Goal: Transaction & Acquisition: Purchase product/service

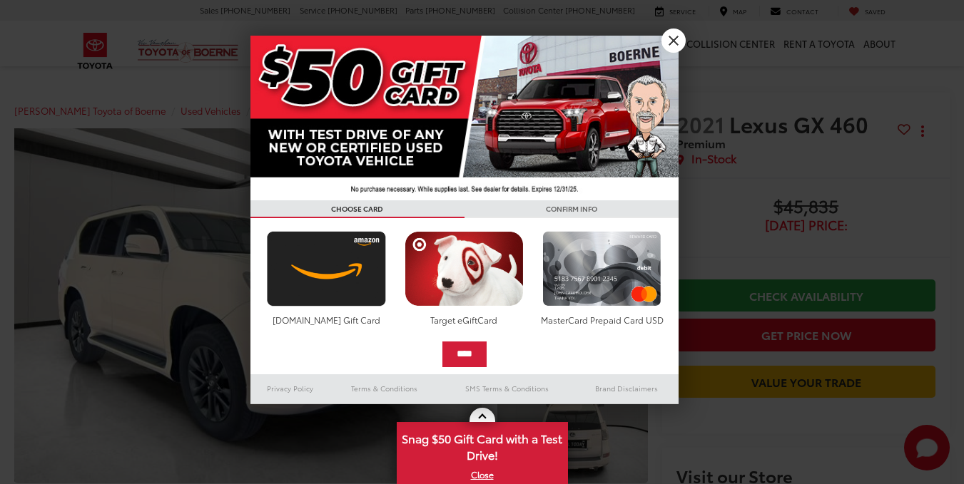
click at [469, 342] on input "****" at bounding box center [464, 355] width 44 height 26
click at [670, 36] on div "**********" at bounding box center [464, 220] width 428 height 369
click at [674, 34] on link "X" at bounding box center [673, 41] width 24 height 24
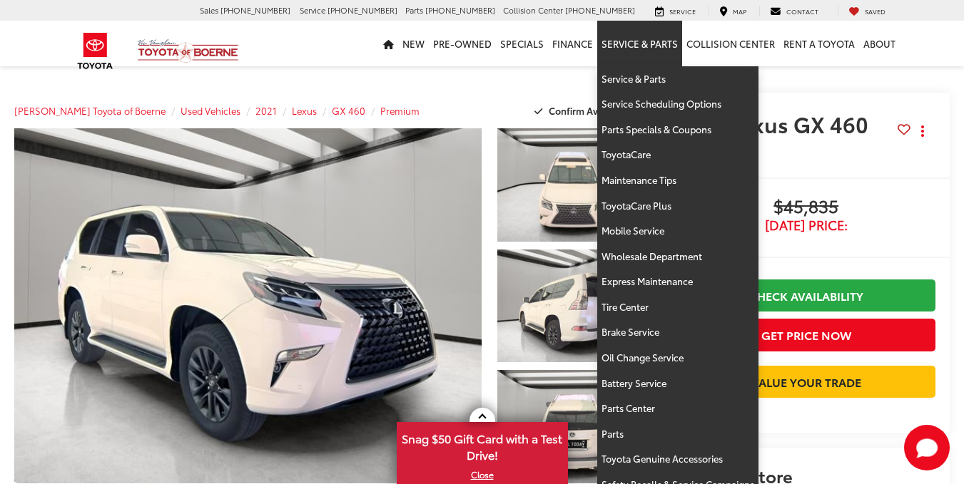
click at [673, 38] on link "Service & Parts" at bounding box center [639, 44] width 85 height 46
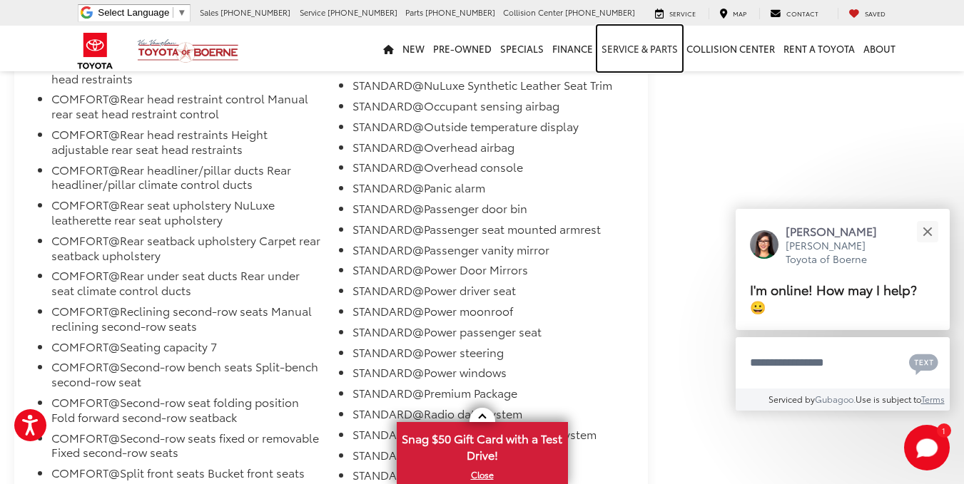
scroll to position [3003, 0]
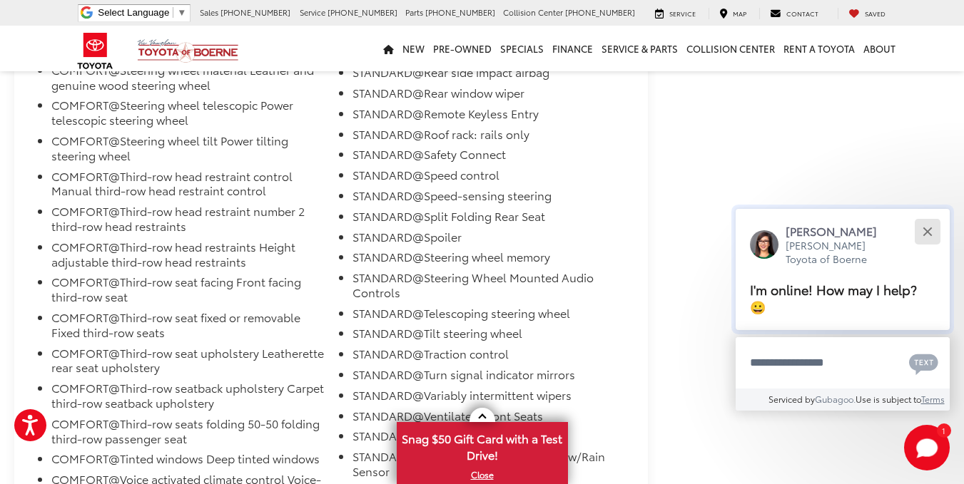
click at [925, 236] on button "Close" at bounding box center [927, 231] width 31 height 31
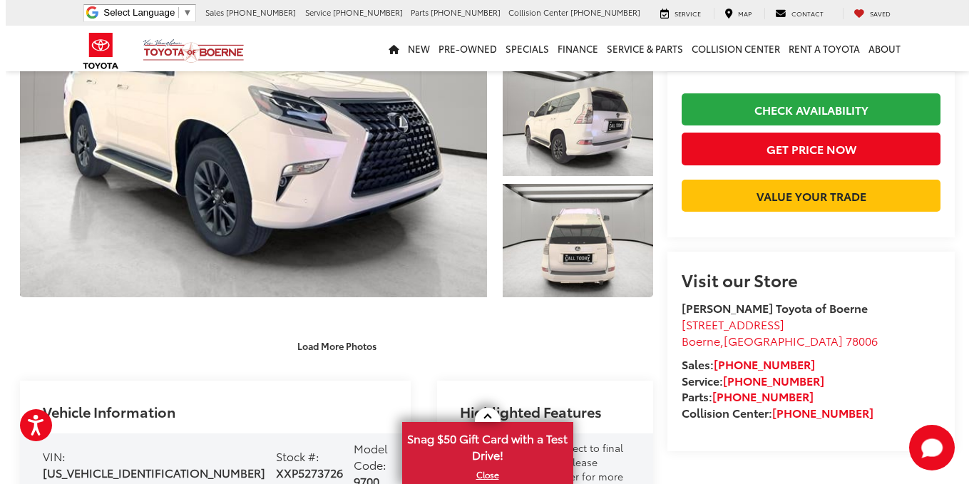
scroll to position [40, 0]
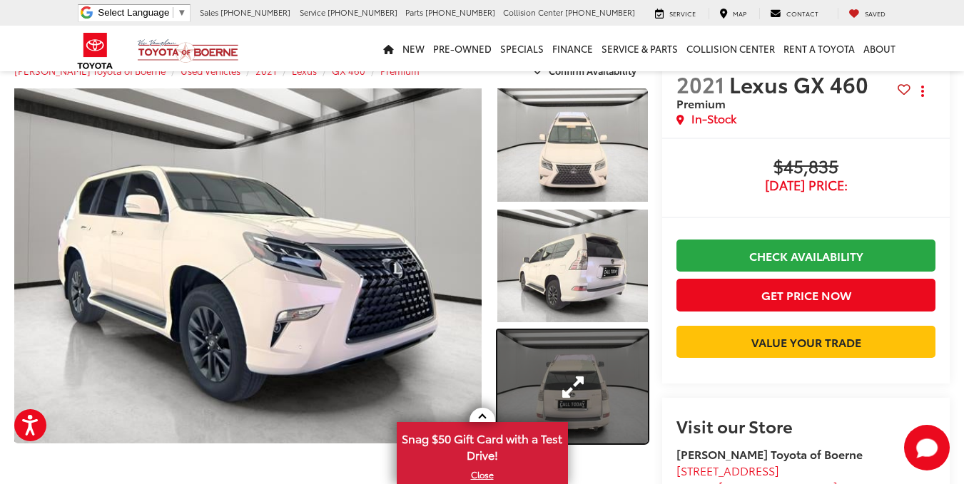
click at [511, 343] on link "Expand Photo 3" at bounding box center [572, 386] width 151 height 113
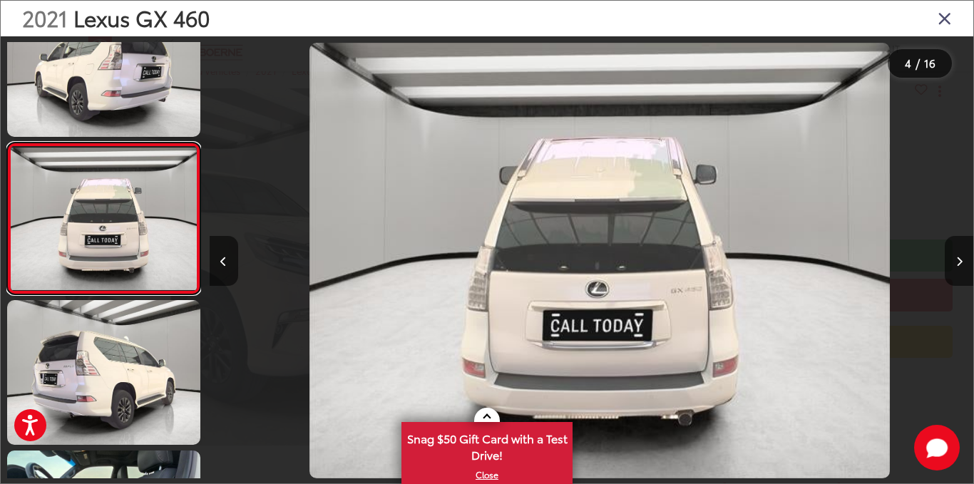
scroll to position [0, 2293]
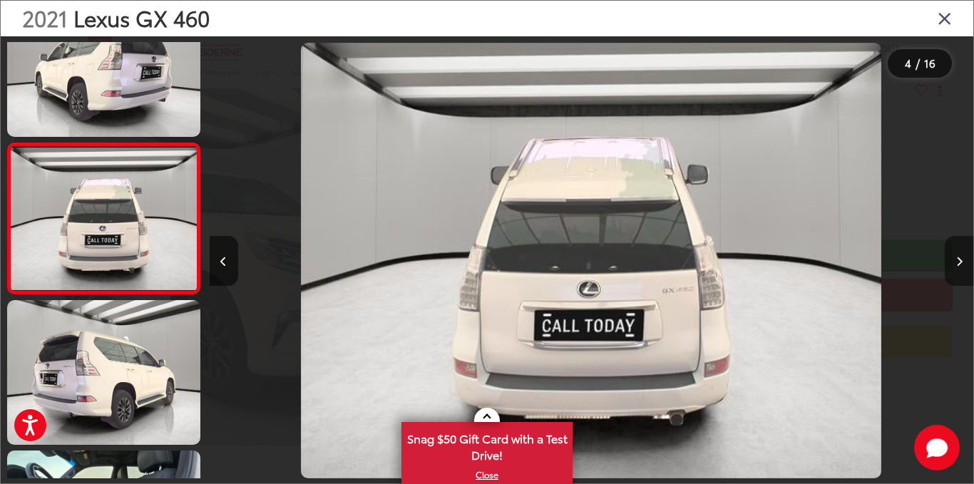
click at [954, 250] on button "Next image" at bounding box center [959, 261] width 29 height 50
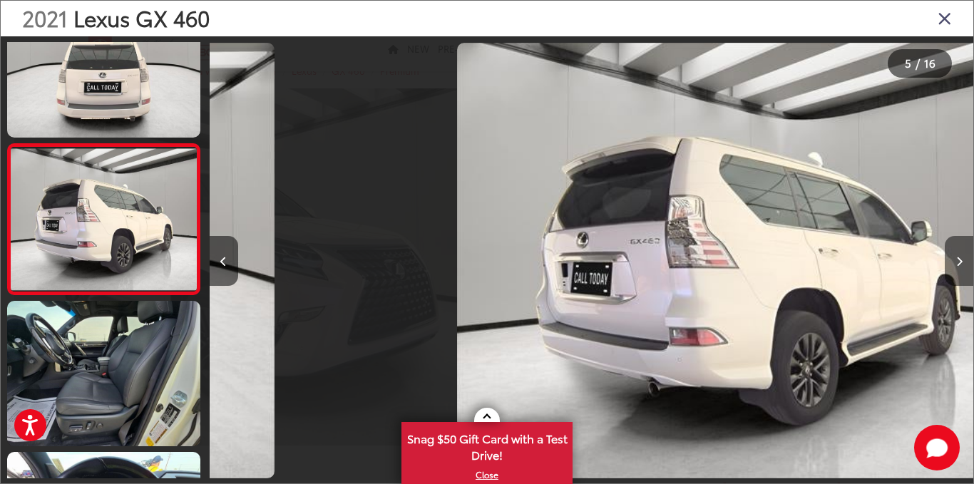
scroll to position [502, 0]
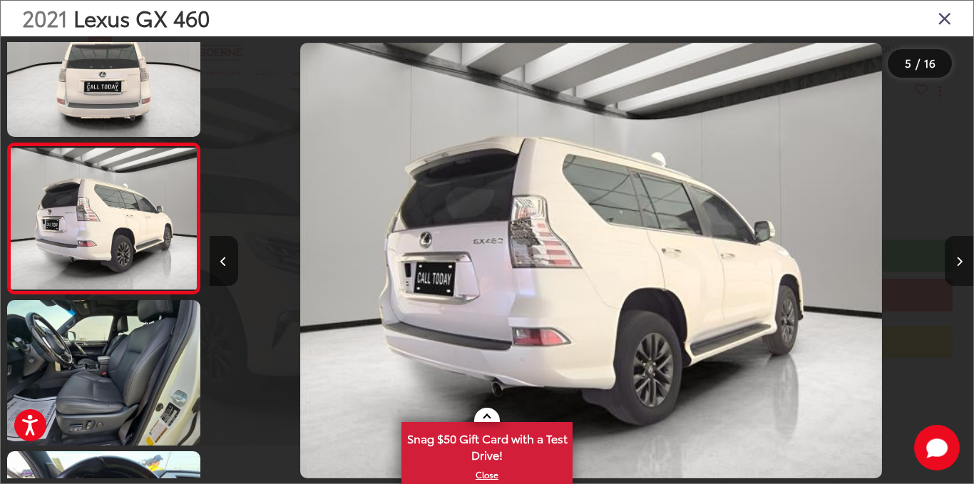
click at [951, 249] on button "Next image" at bounding box center [959, 261] width 29 height 50
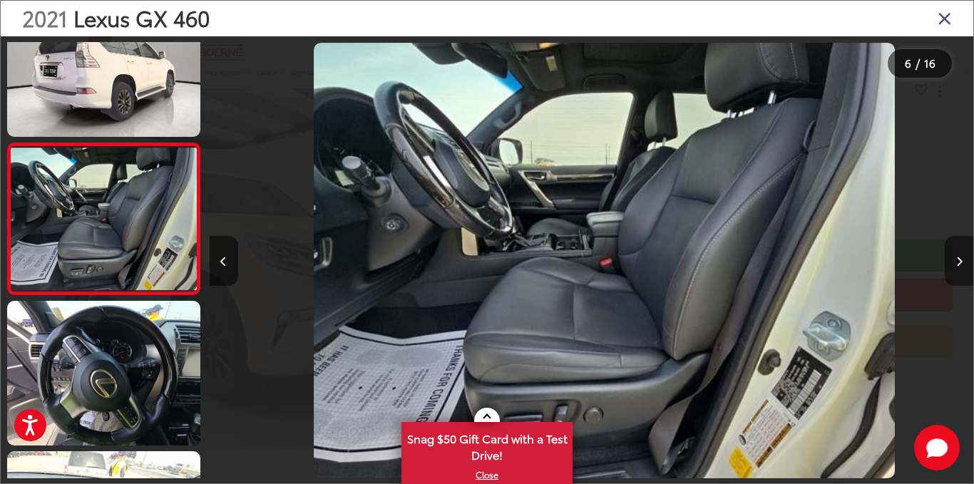
scroll to position [0, 3821]
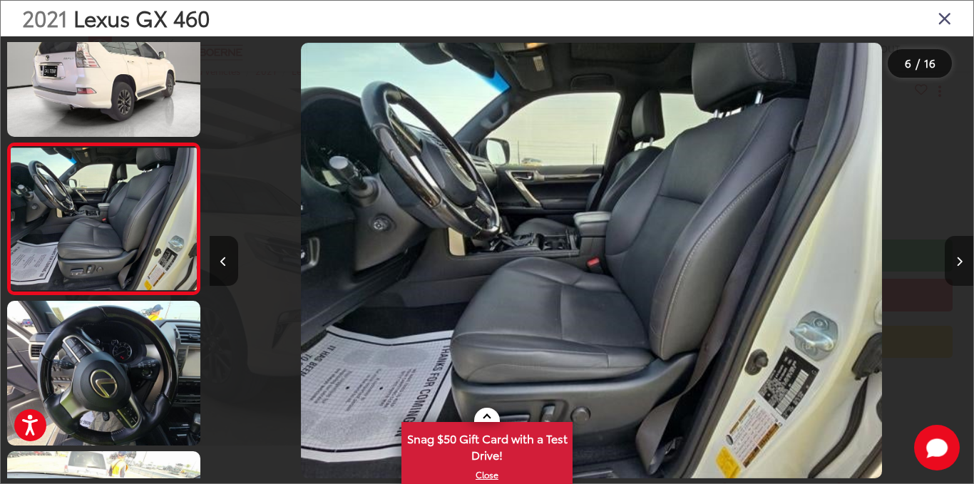
click at [951, 249] on button "Next image" at bounding box center [959, 261] width 29 height 50
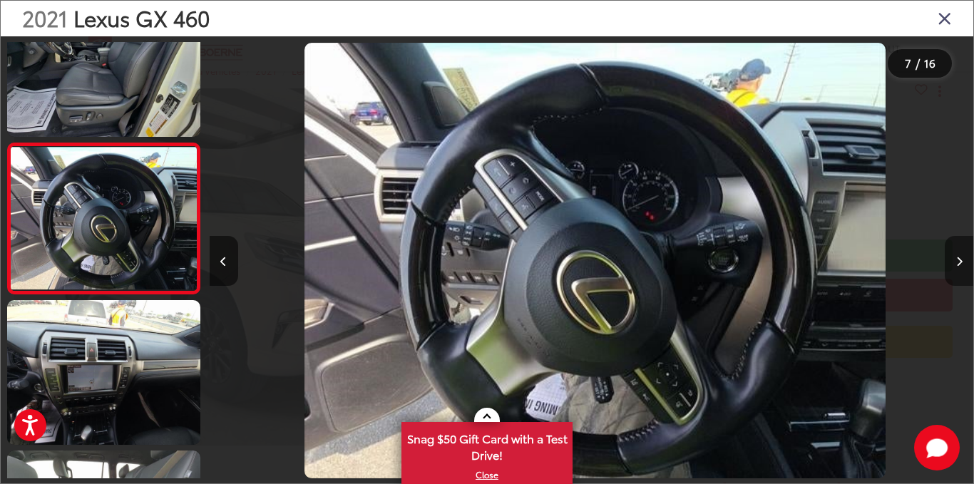
scroll to position [0, 4585]
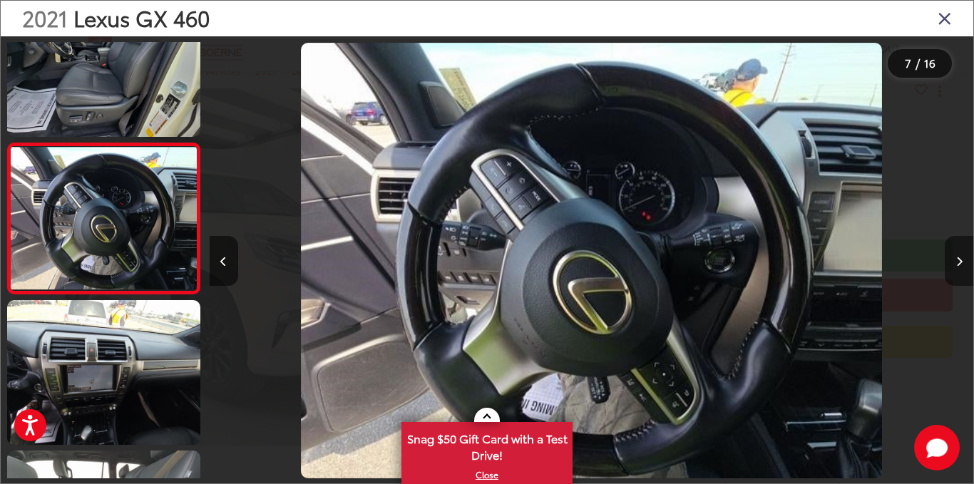
click at [951, 249] on button "Next image" at bounding box center [959, 261] width 29 height 50
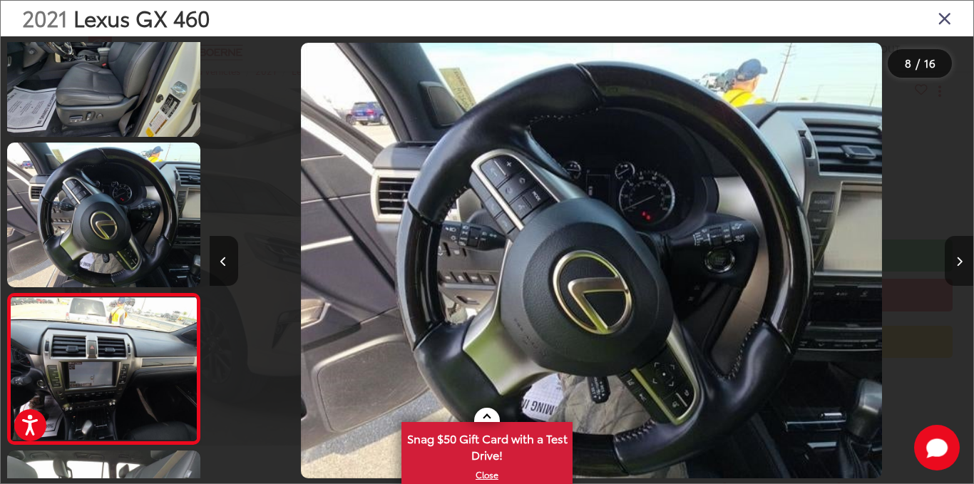
scroll to position [954, 0]
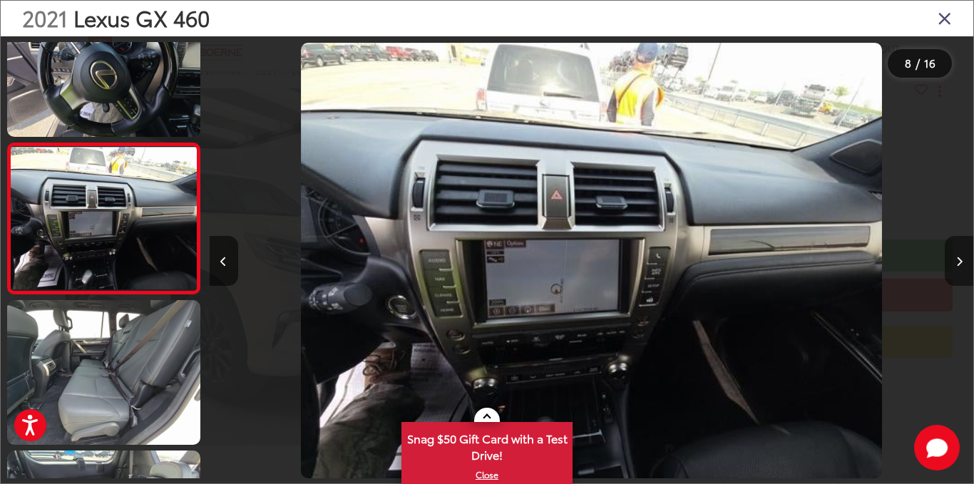
click at [951, 249] on button "Next image" at bounding box center [959, 261] width 29 height 50
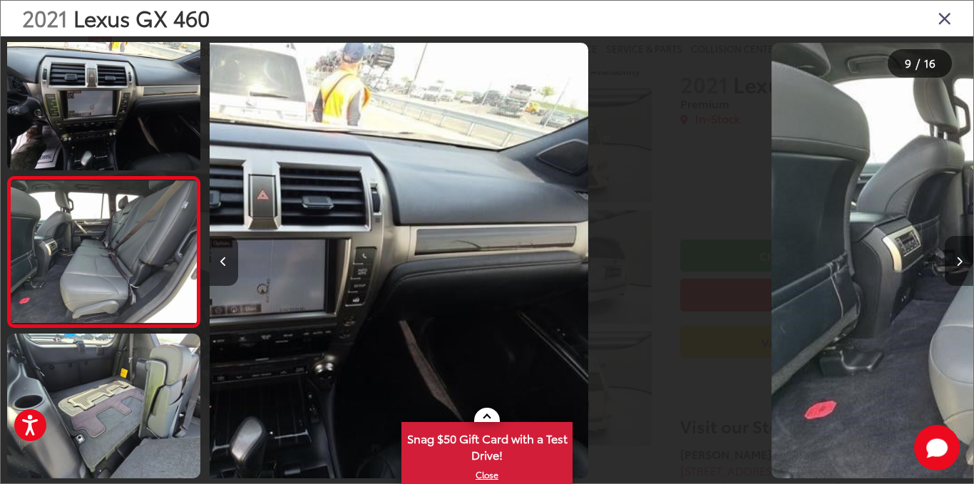
scroll to position [0, 0]
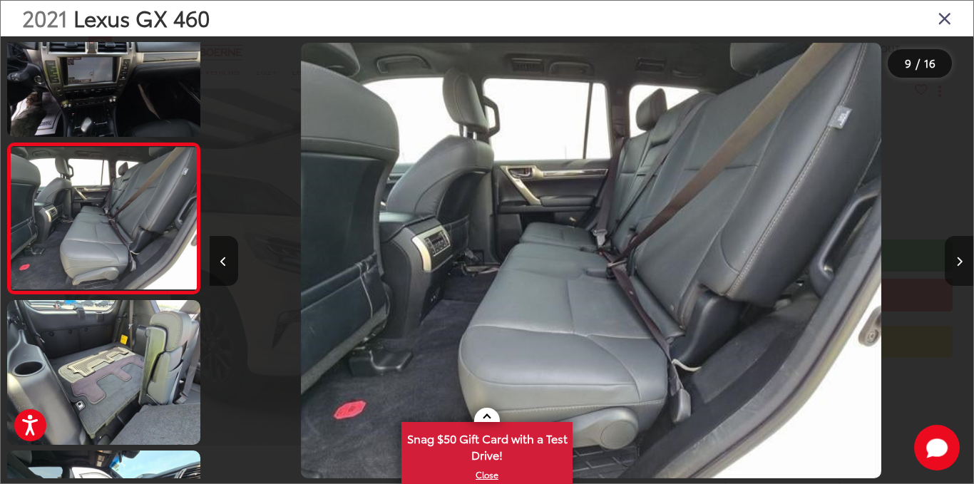
click at [951, 249] on button "Next image" at bounding box center [959, 261] width 29 height 50
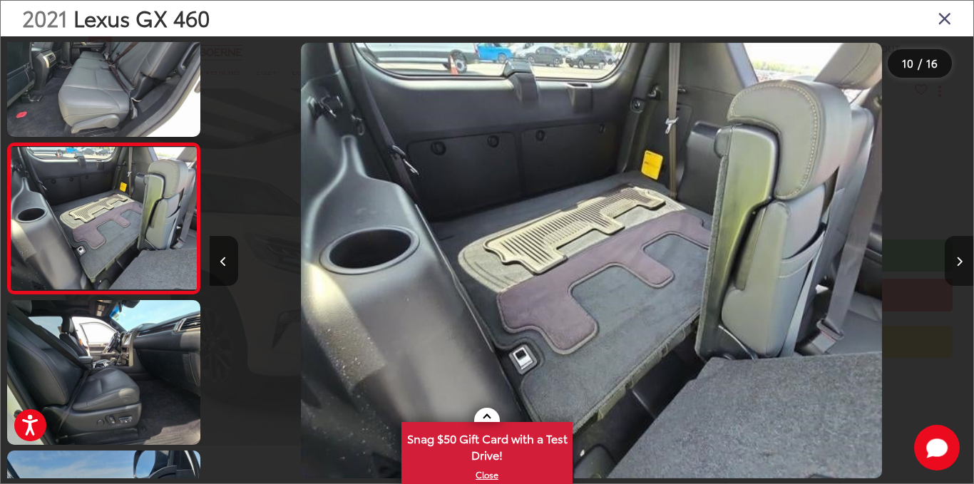
click at [963, 246] on button "Next image" at bounding box center [959, 261] width 29 height 50
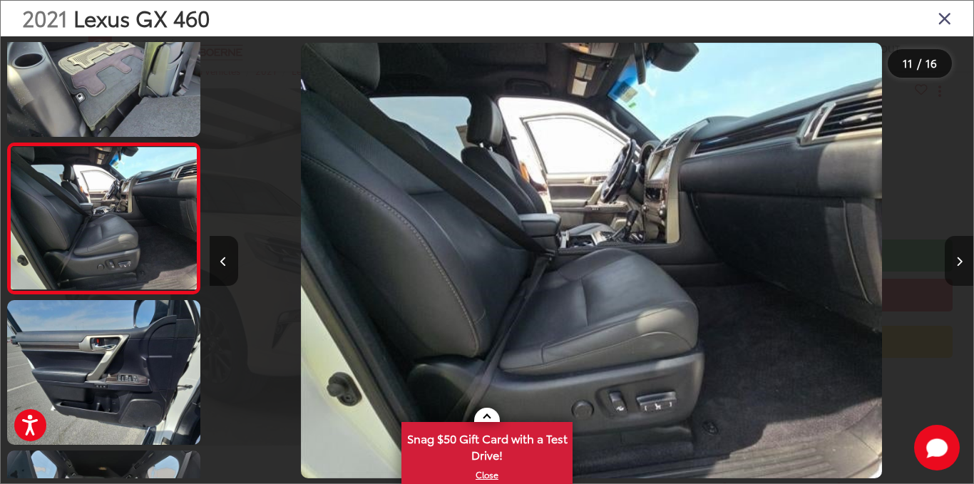
click at [963, 246] on button "Next image" at bounding box center [959, 261] width 29 height 50
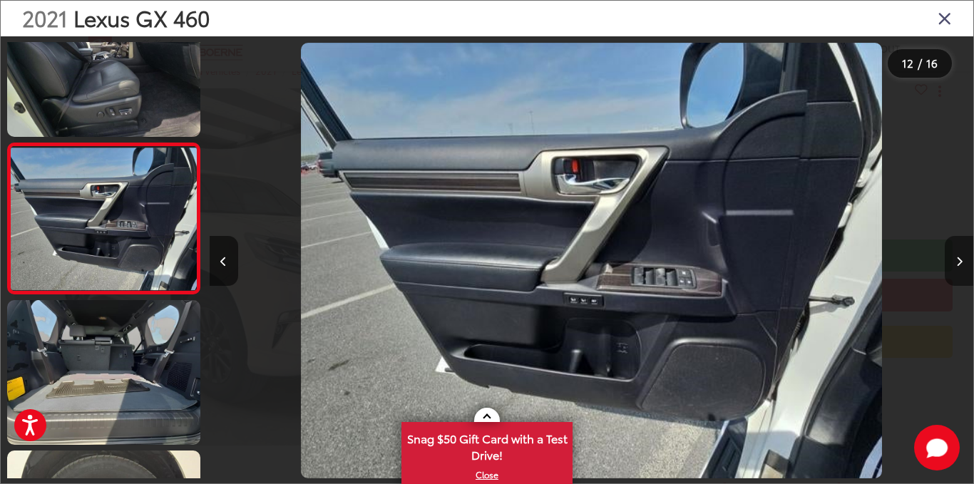
click at [963, 246] on button "Next image" at bounding box center [959, 261] width 29 height 50
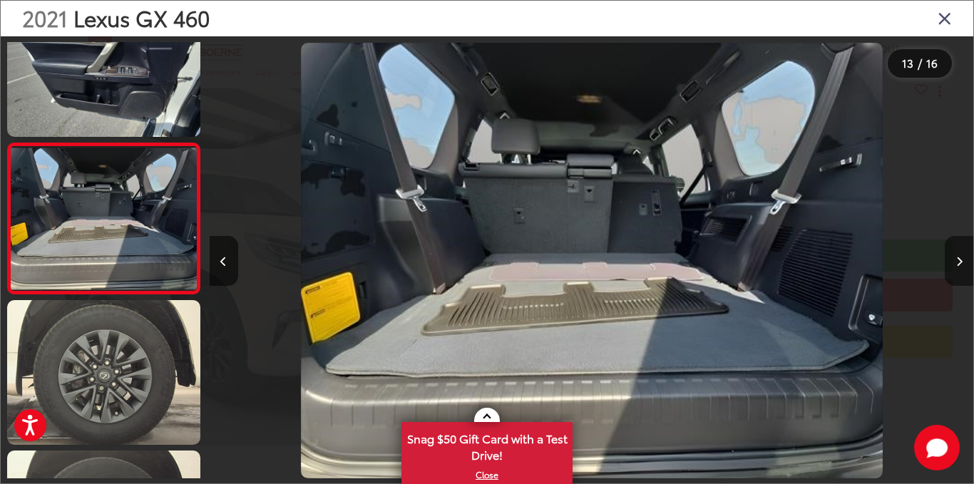
click at [963, 246] on button "Next image" at bounding box center [959, 261] width 29 height 50
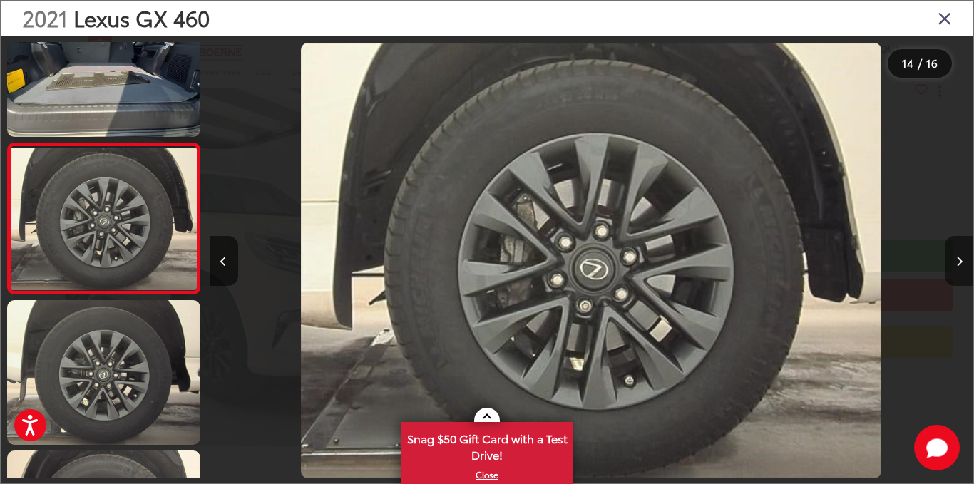
click at [963, 246] on button "Next image" at bounding box center [959, 261] width 29 height 50
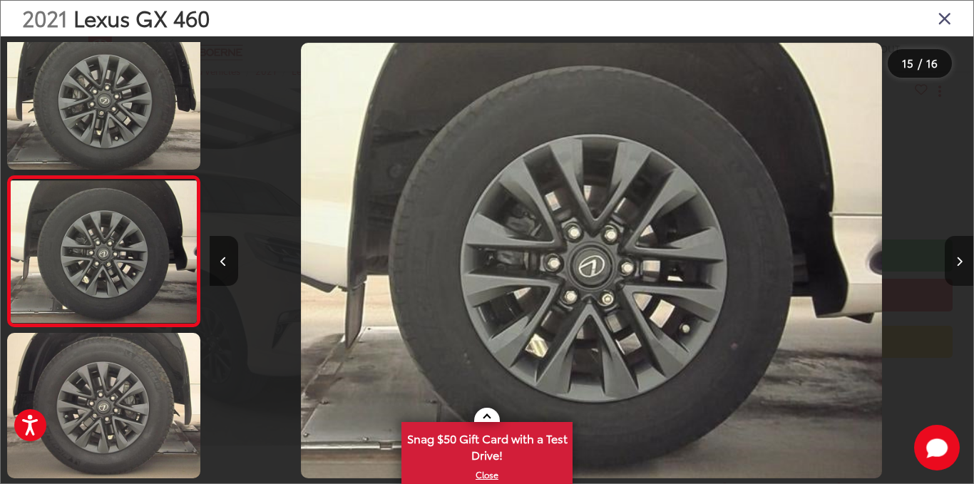
click at [963, 246] on button "Next image" at bounding box center [959, 261] width 29 height 50
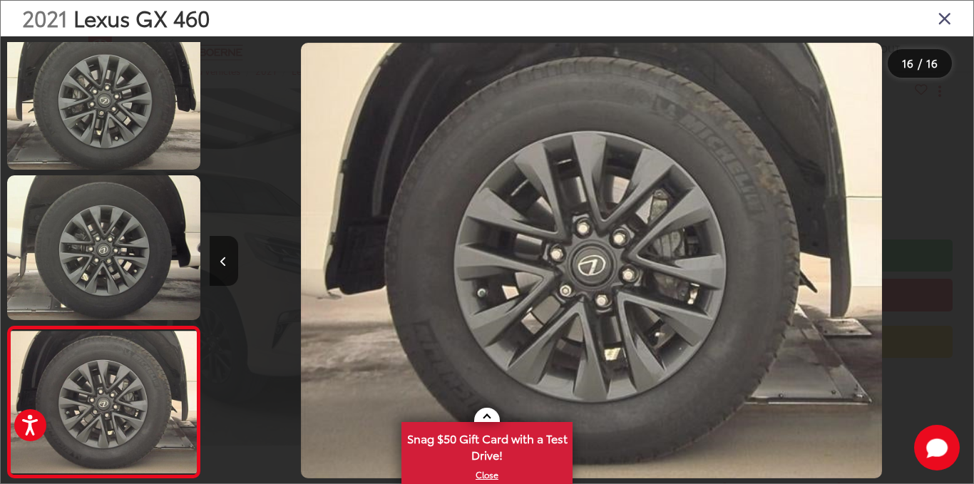
click at [961, 273] on div at bounding box center [878, 260] width 191 height 449
click at [945, 23] on icon "Close gallery" at bounding box center [945, 18] width 14 height 19
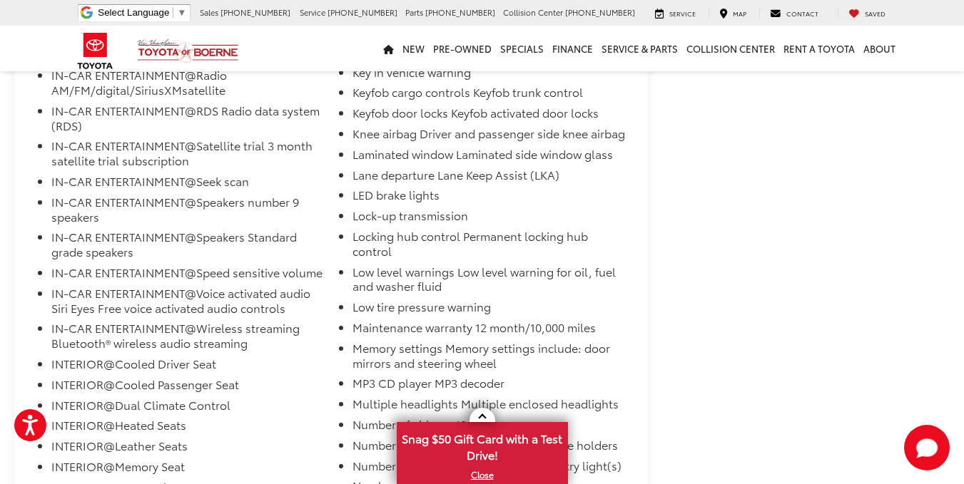
scroll to position [8091, 0]
